Goal: Transaction & Acquisition: Purchase product/service

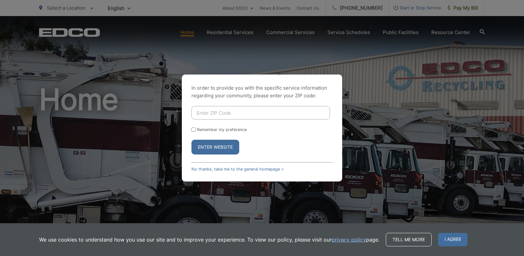
click at [225, 115] on input "Enter ZIP Code" at bounding box center [260, 112] width 139 height 13
type input "92084"
click at [191, 140] on button "Enter Website" at bounding box center [215, 147] width 48 height 15
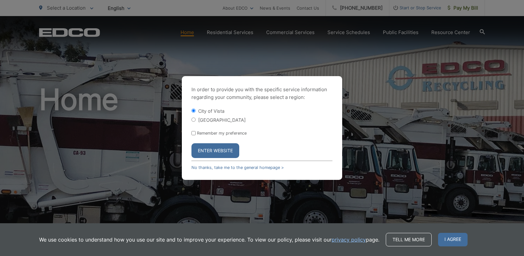
click at [210, 151] on button "Enter Website" at bounding box center [215, 150] width 48 height 15
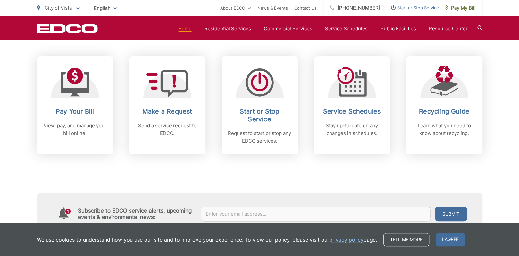
scroll to position [264, 0]
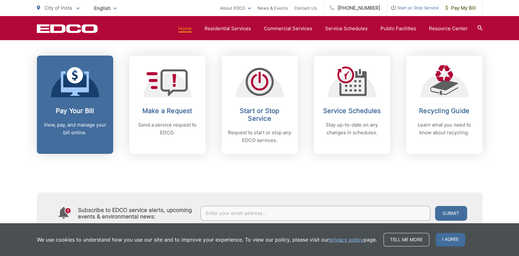
click at [73, 108] on h2 "Pay Your Bill" at bounding box center [75, 111] width 64 height 8
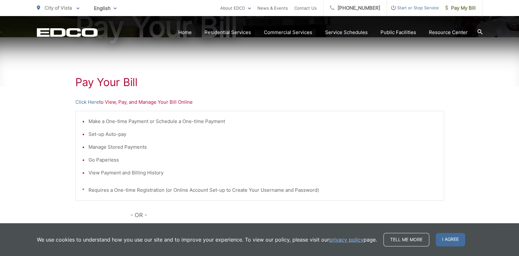
scroll to position [91, 0]
click at [90, 102] on link "Click Here" at bounding box center [87, 102] width 24 height 8
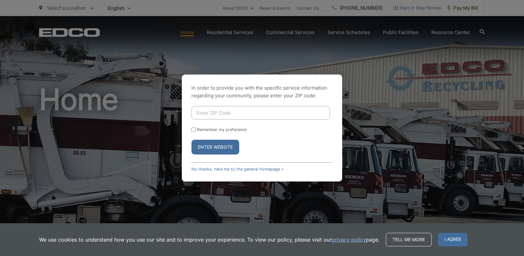
click at [253, 114] on input "Enter ZIP Code" at bounding box center [260, 112] width 139 height 13
type input "92084"
click at [214, 150] on button "Enter Website" at bounding box center [215, 147] width 48 height 15
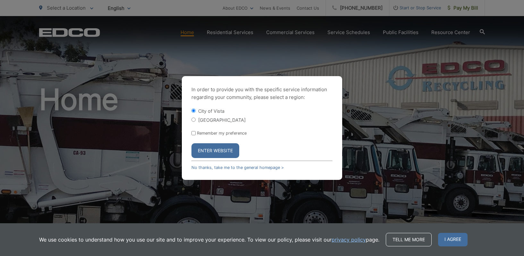
click at [206, 147] on button "Enter Website" at bounding box center [215, 150] width 48 height 15
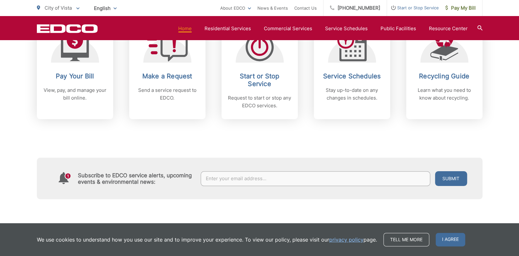
scroll to position [298, 0]
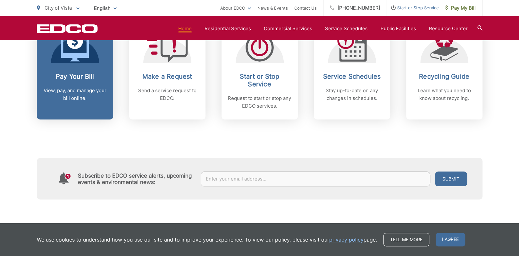
click at [83, 73] on h2 "Pay Your Bill" at bounding box center [75, 76] width 64 height 8
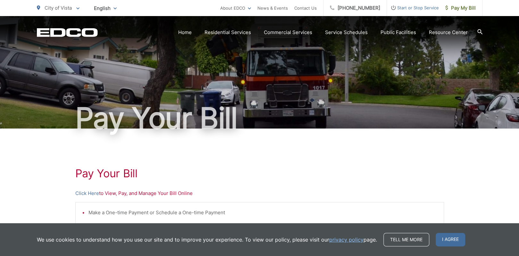
scroll to position [88, 0]
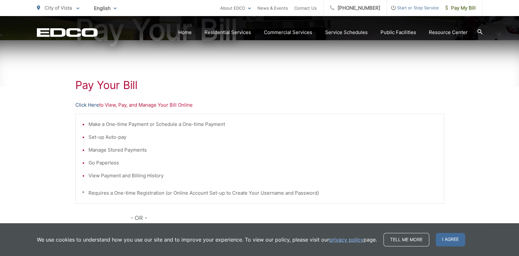
click at [83, 103] on link "Click Here" at bounding box center [87, 105] width 24 height 8
